Goal: Transaction & Acquisition: Purchase product/service

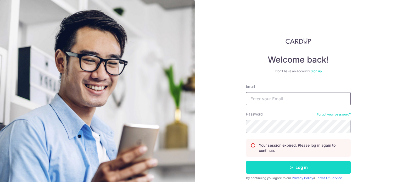
type input "[EMAIL_ADDRESS][DOMAIN_NAME]"
click at [289, 167] on icon "submit" at bounding box center [291, 167] width 4 height 4
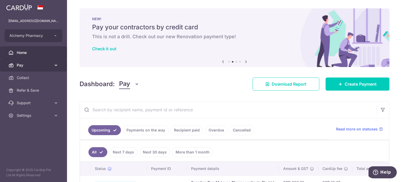
click at [30, 63] on span "Pay" at bounding box center [34, 65] width 35 height 5
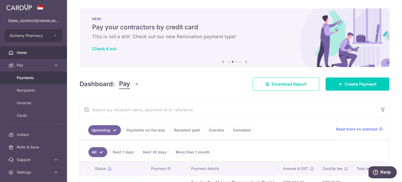
click at [39, 78] on span "Payments" at bounding box center [34, 77] width 35 height 5
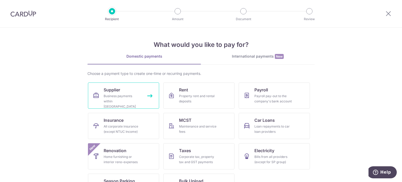
click at [114, 89] on span "Supplier" at bounding box center [112, 90] width 16 height 6
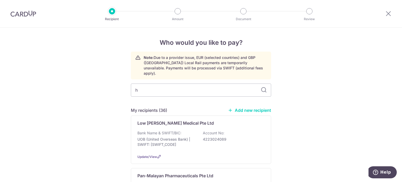
type input "hi"
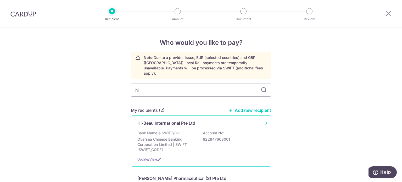
click at [161, 120] on p "Hi-Beau International Pte Ltd" at bounding box center [166, 123] width 58 height 6
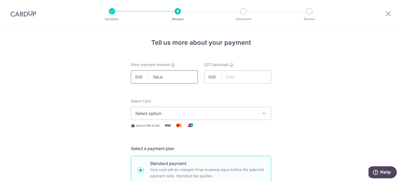
type input "748.84"
click at [164, 78] on input "748.84" at bounding box center [164, 76] width 67 height 13
click at [165, 114] on span "Select option" at bounding box center [196, 113] width 122 height 6
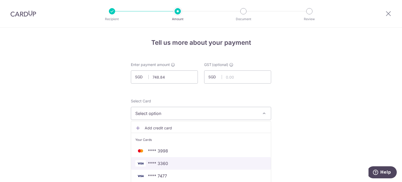
click at [166, 161] on span "**** 3360" at bounding box center [158, 163] width 20 height 6
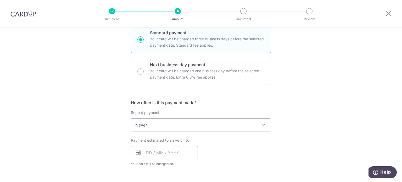
scroll to position [131, 0]
click at [159, 151] on input "text" at bounding box center [164, 152] width 67 height 13
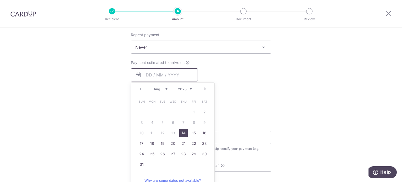
scroll to position [209, 0]
click at [152, 142] on link "18" at bounding box center [152, 142] width 8 height 8
type input "18/08/2025"
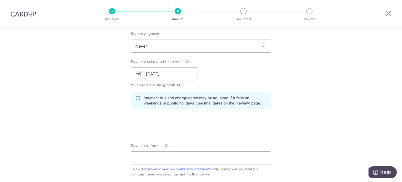
scroll to position [262, 0]
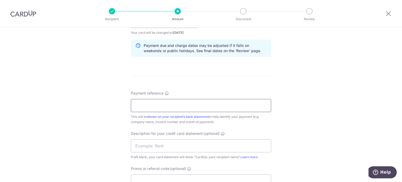
click at [151, 106] on input "Payment reference" at bounding box center [201, 105] width 140 height 13
type input "Alchemy Pharmacy inv Jan Mar"
click at [196, 142] on input "text" at bounding box center [201, 145] width 140 height 13
click at [171, 143] on input "text" at bounding box center [201, 145] width 140 height 13
click at [152, 145] on input "inv Jan n Mar H" at bounding box center [201, 145] width 140 height 13
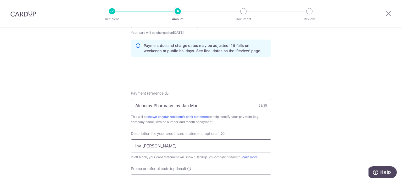
click at [162, 145] on input "inv Jan Mar H" at bounding box center [201, 145] width 140 height 13
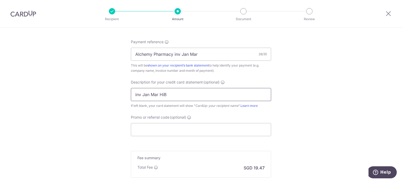
scroll to position [314, 0]
type input "inv Jan Mar HiB"
click at [159, 127] on input "Promo or referral code (optional)" at bounding box center [201, 128] width 140 height 13
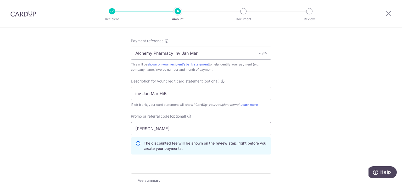
click at [162, 128] on input "[PERSON_NAME]" at bounding box center [201, 128] width 140 height 13
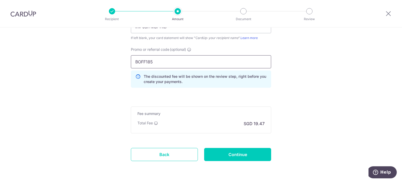
scroll to position [392, 0]
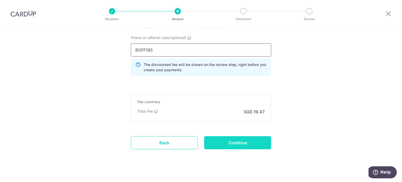
type input "BOFF185"
click at [242, 141] on input "Continue" at bounding box center [237, 142] width 67 height 13
type input "Create Schedule"
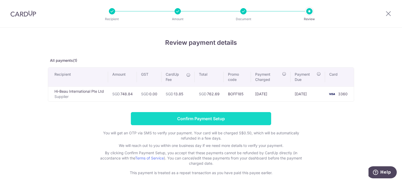
click at [204, 116] on input "Confirm Payment Setup" at bounding box center [201, 118] width 140 height 13
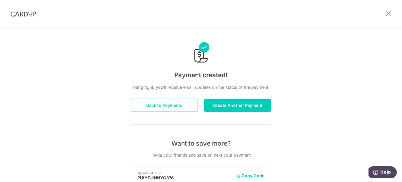
click at [170, 104] on button "Back to Payments" at bounding box center [164, 105] width 67 height 13
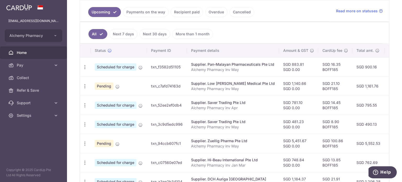
scroll to position [173, 0]
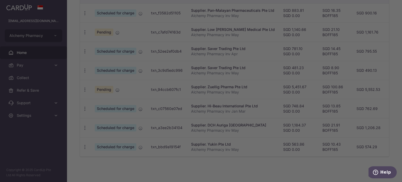
click at [286, 169] on div at bounding box center [203, 92] width 406 height 184
click at [281, 167] on div at bounding box center [203, 92] width 406 height 184
drag, startPoint x: 122, startPoint y: 93, endPoint x: 138, endPoint y: 94, distance: 15.7
click at [123, 93] on div at bounding box center [203, 92] width 406 height 184
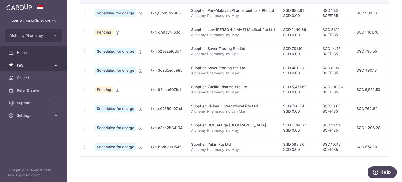
click at [41, 66] on span "Pay" at bounding box center [34, 65] width 35 height 5
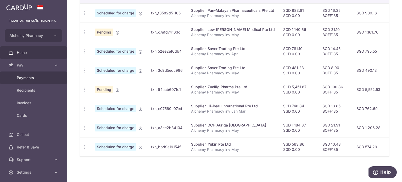
click at [28, 78] on span "Payments" at bounding box center [34, 77] width 35 height 5
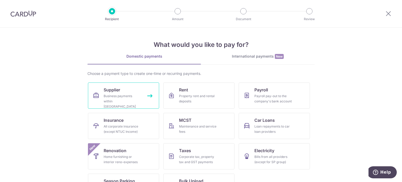
click at [122, 93] on link "Supplier Business payments within Singapore" at bounding box center [123, 95] width 71 height 26
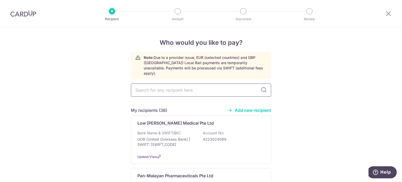
click at [161, 88] on input "text" at bounding box center [201, 89] width 140 height 13
type input "phar"
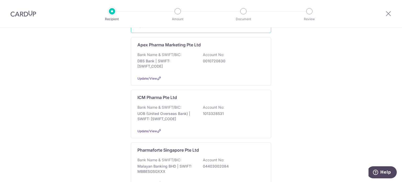
scroll to position [183, 0]
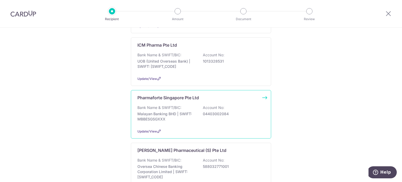
click at [168, 94] on p "Pharmaforte Singapore Pte Ltd" at bounding box center [167, 97] width 61 height 6
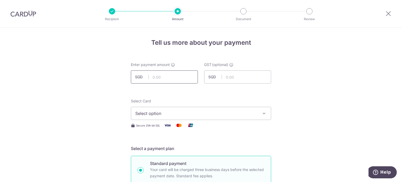
click at [153, 77] on input "text" at bounding box center [164, 76] width 67 height 13
type input "383.45"
click at [167, 79] on input "383.45" at bounding box center [164, 76] width 67 height 13
click at [154, 78] on input "383.45" at bounding box center [164, 76] width 67 height 13
click at [155, 78] on input "383.45" at bounding box center [164, 76] width 67 height 13
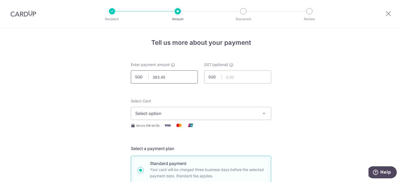
click at [153, 77] on input "383.45" at bounding box center [164, 76] width 67 height 13
click at [155, 77] on input "383.45" at bounding box center [164, 76] width 67 height 13
click at [157, 77] on input "383.45" at bounding box center [164, 76] width 67 height 13
click at [175, 113] on span "Select option" at bounding box center [196, 113] width 122 height 6
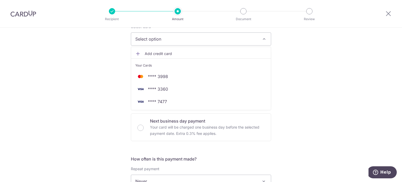
scroll to position [78, 0]
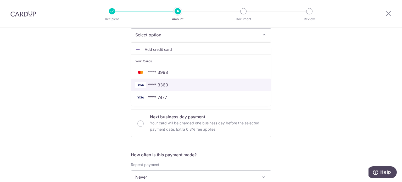
click at [163, 85] on span "**** 3360" at bounding box center [158, 85] width 20 height 6
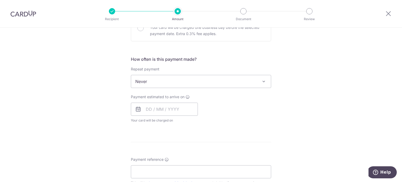
scroll to position [183, 0]
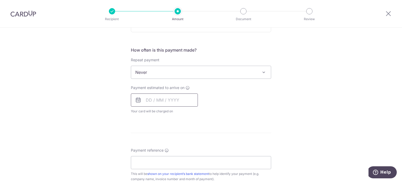
click at [148, 100] on input "text" at bounding box center [164, 99] width 67 height 13
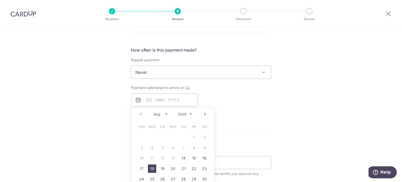
click at [149, 167] on link "18" at bounding box center [152, 168] width 8 height 8
type input "[DATE]"
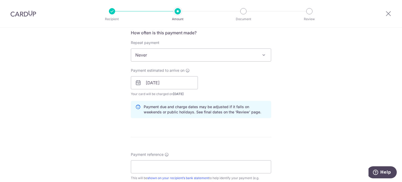
scroll to position [209, 0]
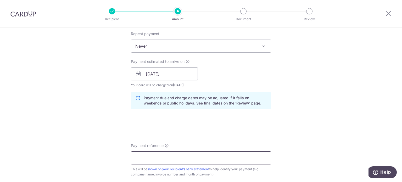
drag, startPoint x: 149, startPoint y: 167, endPoint x: 185, endPoint y: 158, distance: 36.8
click at [185, 158] on input "Payment reference" at bounding box center [201, 157] width 140 height 13
click at [192, 160] on input "Alchemy Pharmacy inv May" at bounding box center [201, 157] width 140 height 13
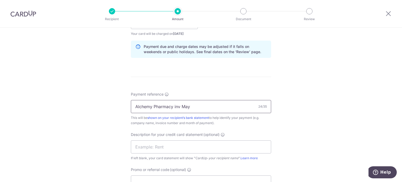
scroll to position [262, 0]
click at [200, 104] on input "Alchemy Pharmacy inv May" at bounding box center [201, 105] width 140 height 13
type input "Alchemy Pharmacy inv May"
click at [138, 148] on input "text" at bounding box center [201, 145] width 140 height 13
drag, startPoint x: 155, startPoint y: 146, endPoint x: 140, endPoint y: 143, distance: 15.4
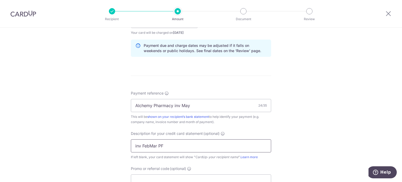
click at [141, 145] on input "inv FebMar PF" at bounding box center [201, 145] width 140 height 13
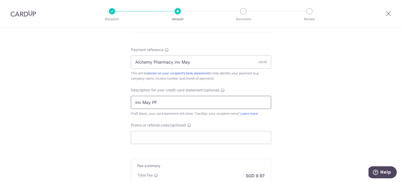
scroll to position [314, 0]
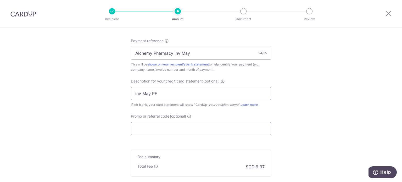
type input "inv May PF"
click at [187, 131] on input "Promo or referral code (optional)" at bounding box center [201, 128] width 140 height 13
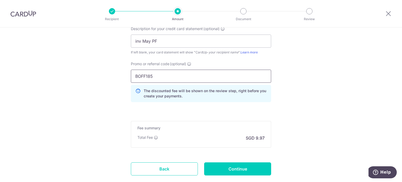
scroll to position [392, 0]
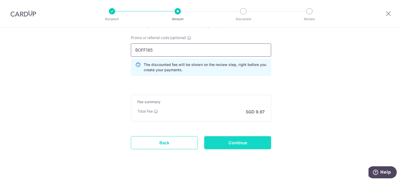
type input "BOFF185"
click at [221, 143] on input "Continue" at bounding box center [237, 142] width 67 height 13
type input "Create Schedule"
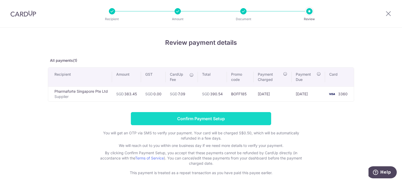
click at [230, 117] on input "Confirm Payment Setup" at bounding box center [201, 118] width 140 height 13
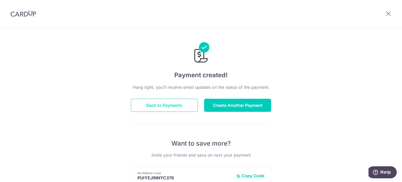
click at [176, 106] on button "Back to Payments" at bounding box center [164, 105] width 67 height 13
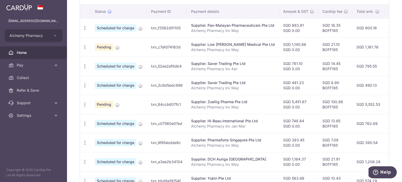
scroll to position [192, 0]
